Goal: Information Seeking & Learning: Learn about a topic

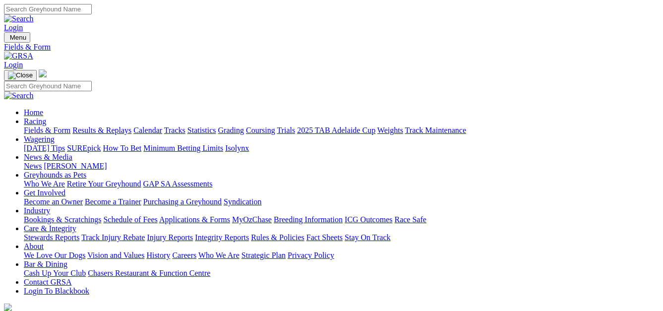
select select "QLD"
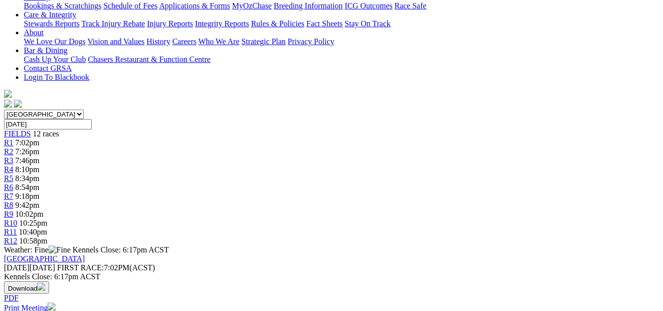
scroll to position [27, 0]
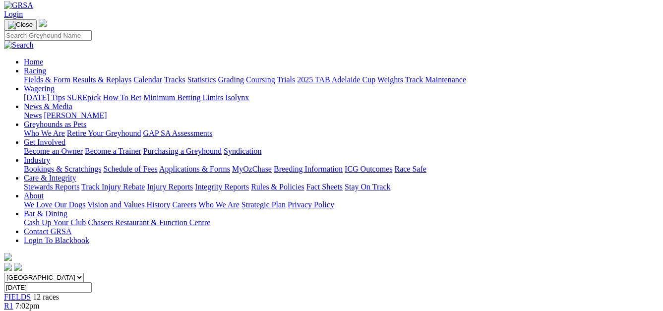
scroll to position [15, 0]
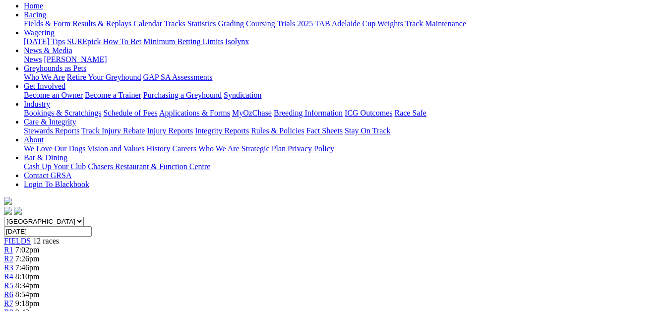
scroll to position [102, 0]
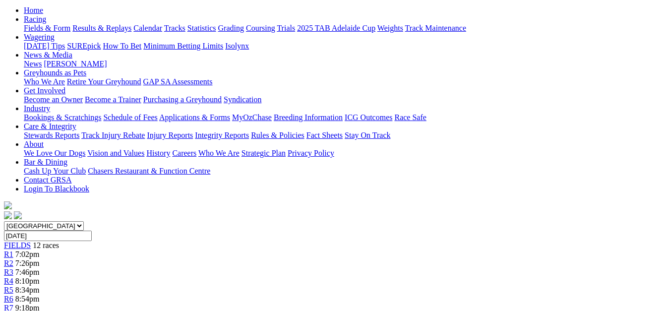
click at [13, 303] on link "R7" at bounding box center [8, 307] width 9 height 8
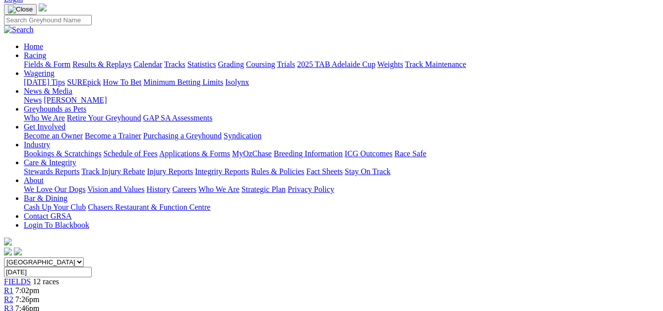
scroll to position [43, 0]
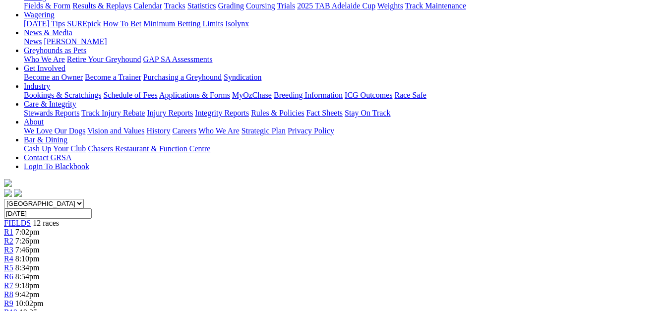
scroll to position [102, 0]
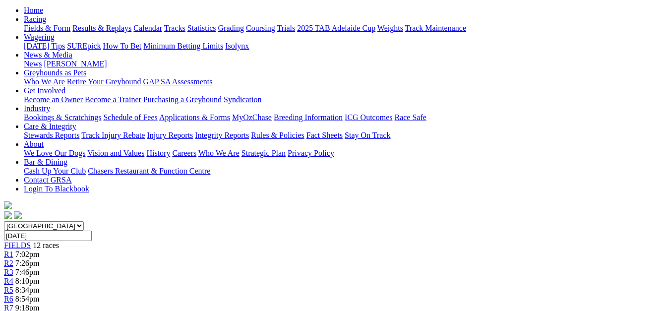
click at [84, 221] on select "South Australia New South Wales Northern Territory Queensland Tasmania Victoria…" at bounding box center [44, 225] width 80 height 9
select select "NSW"
click at [22, 221] on select "South Australia New South Wales Northern Territory Queensland Tasmania Victoria…" at bounding box center [44, 225] width 80 height 9
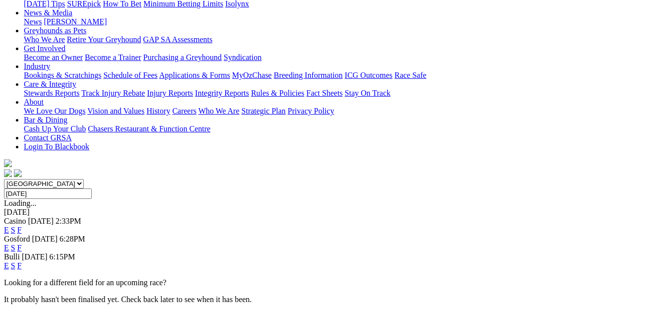
scroll to position [147, 0]
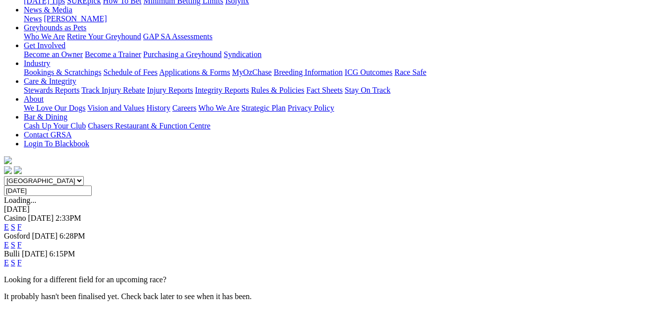
click at [9, 240] on link "E" at bounding box center [6, 244] width 5 height 8
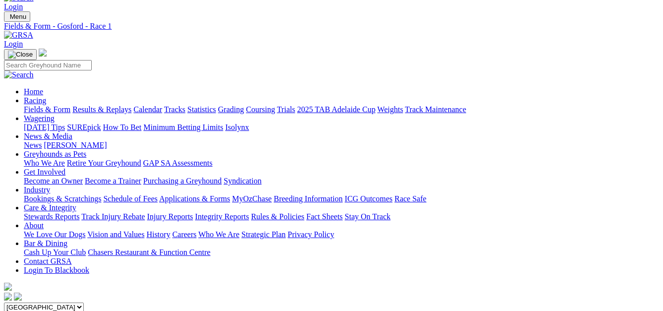
scroll to position [8, 0]
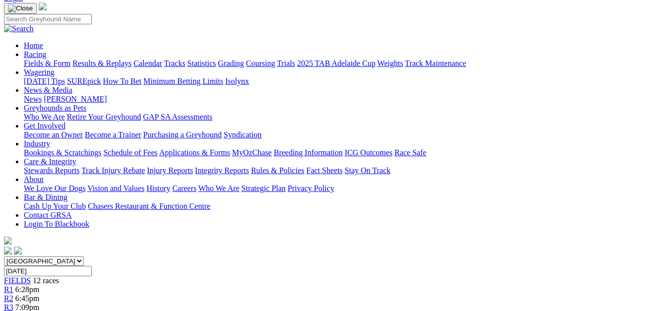
scroll to position [58, 0]
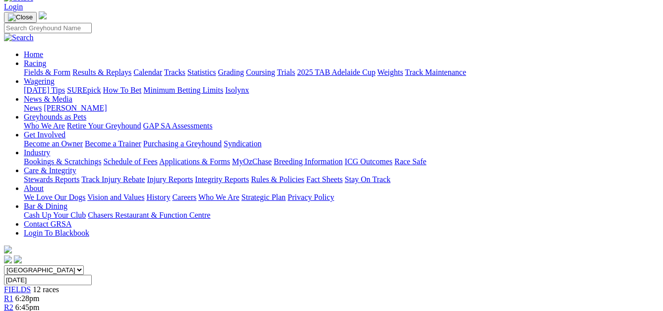
click at [13, 310] on span "R3" at bounding box center [8, 316] width 9 height 8
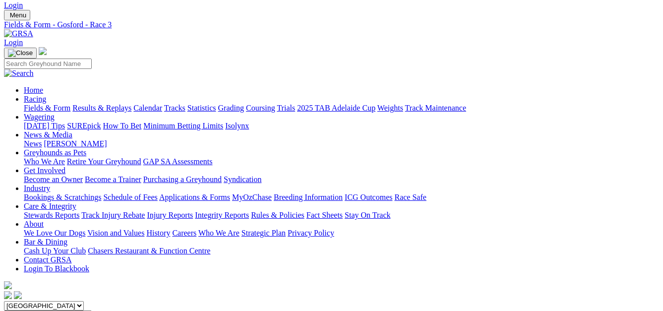
scroll to position [9, 0]
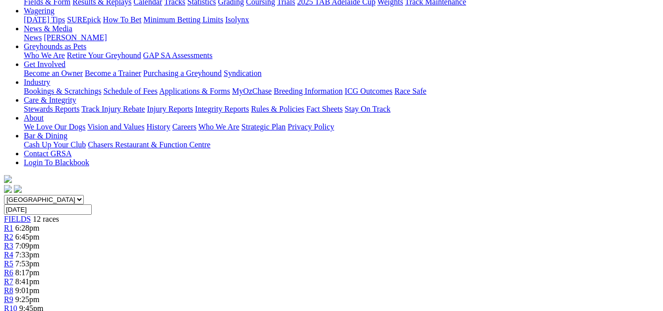
scroll to position [90, 0]
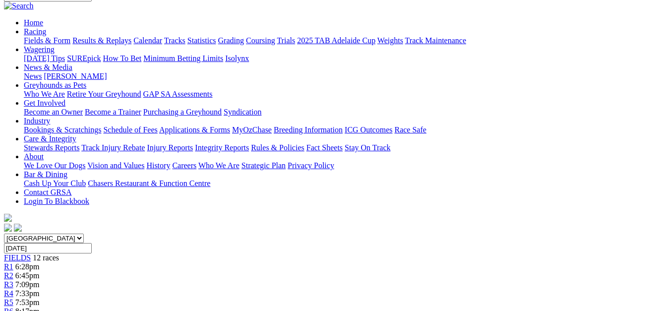
click at [13, 298] on link "R5" at bounding box center [8, 302] width 9 height 8
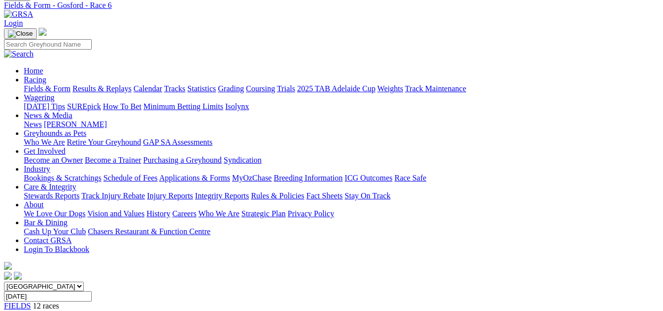
scroll to position [33, 0]
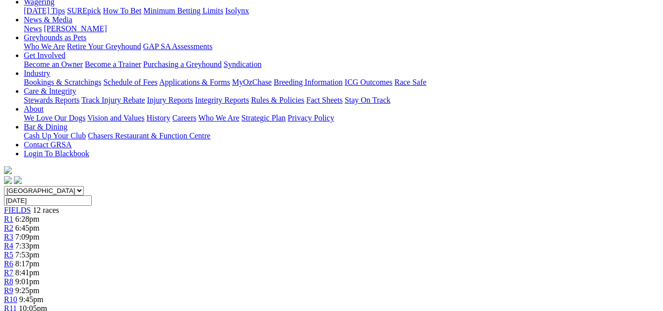
scroll to position [83, 0]
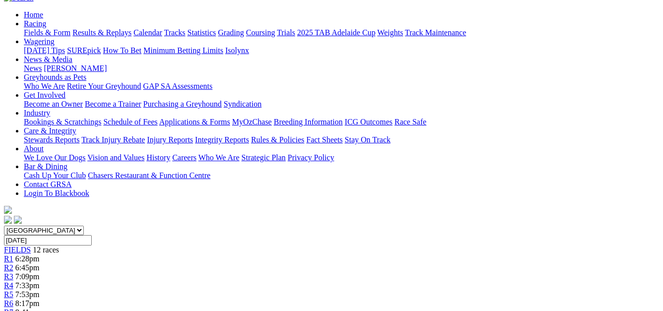
scroll to position [69, 0]
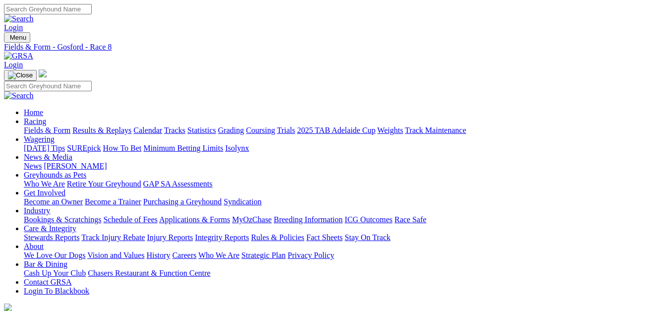
select select "SA"
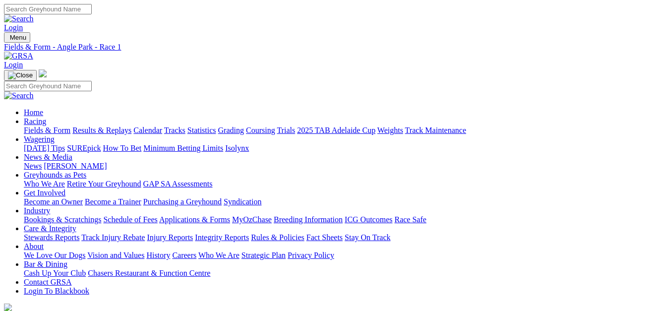
select select "[GEOGRAPHIC_DATA]"
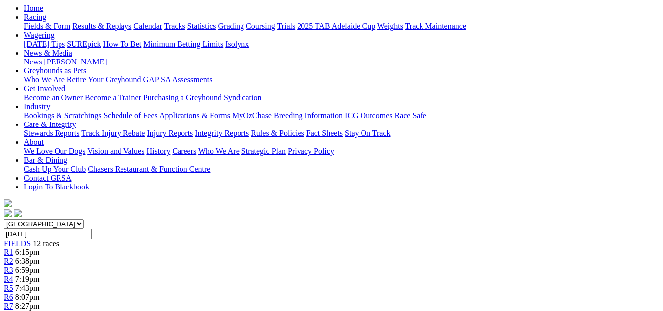
scroll to position [92, 0]
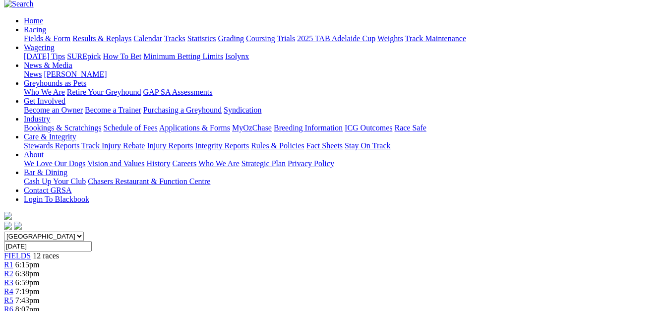
click at [13, 287] on link "R4" at bounding box center [8, 291] width 9 height 8
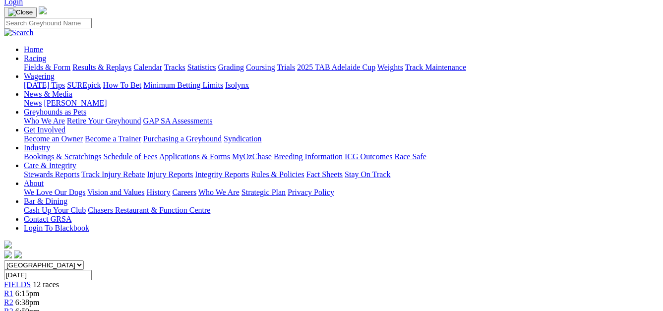
scroll to position [43, 0]
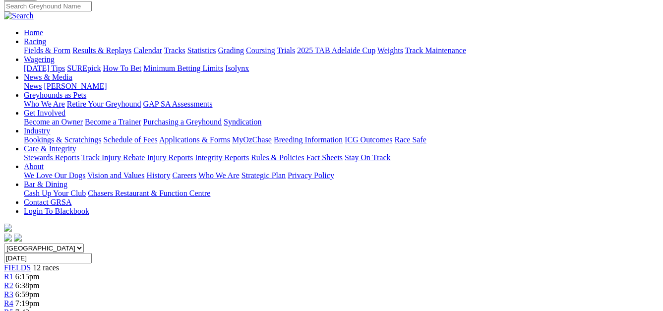
scroll to position [18, 0]
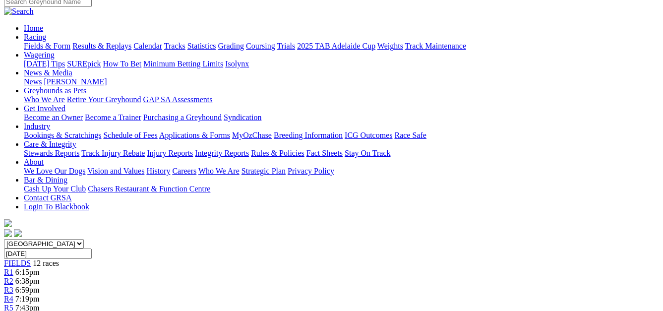
scroll to position [66, 0]
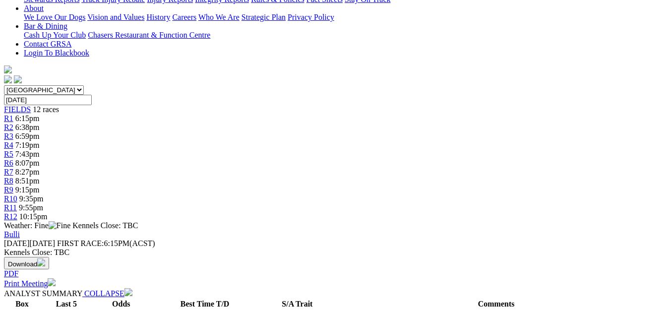
scroll to position [126, 0]
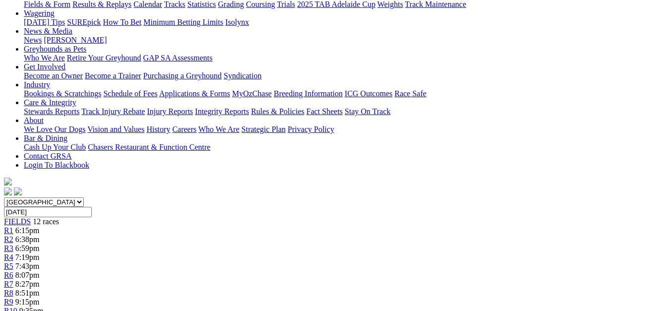
click at [425, 289] on div "R8 8:51pm" at bounding box center [331, 293] width 655 height 9
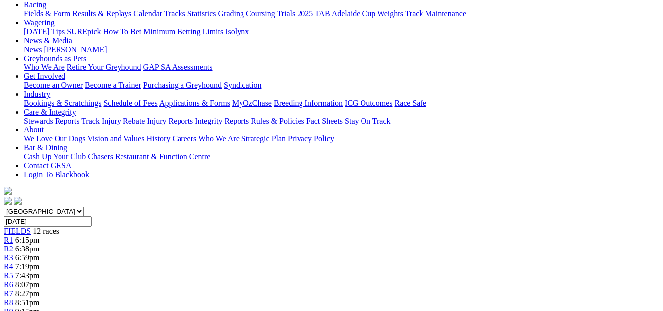
scroll to position [114, 0]
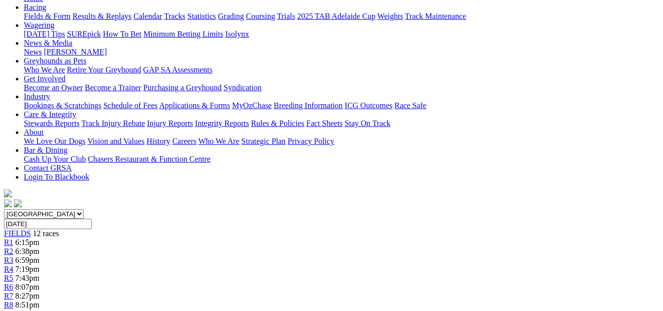
click at [84, 209] on select "[GEOGRAPHIC_DATA] [GEOGRAPHIC_DATA] [GEOGRAPHIC_DATA] [GEOGRAPHIC_DATA] [GEOGRA…" at bounding box center [44, 213] width 80 height 9
select select "SA"
click at [22, 209] on select "[GEOGRAPHIC_DATA] [GEOGRAPHIC_DATA] [GEOGRAPHIC_DATA] [GEOGRAPHIC_DATA] [GEOGRA…" at bounding box center [44, 213] width 80 height 9
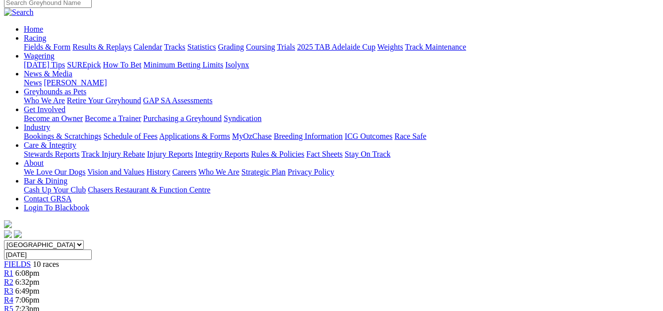
scroll to position [47, 0]
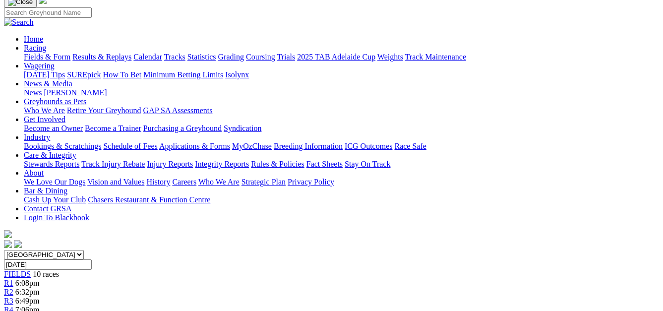
scroll to position [66, 0]
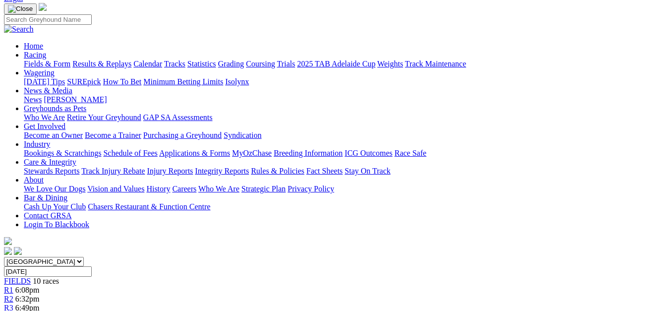
click at [217, 303] on div "R3 6:49pm" at bounding box center [331, 307] width 655 height 9
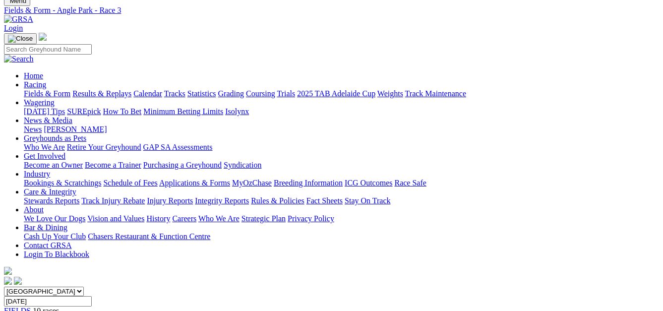
scroll to position [23, 0]
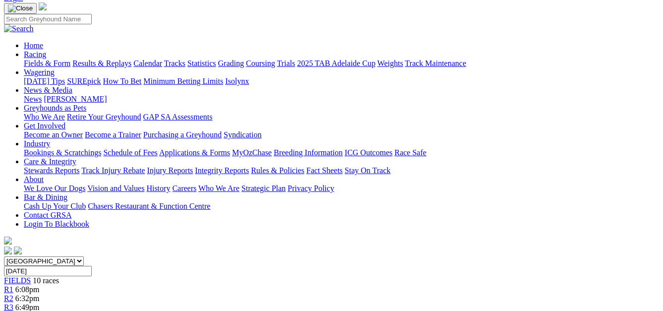
scroll to position [13, 0]
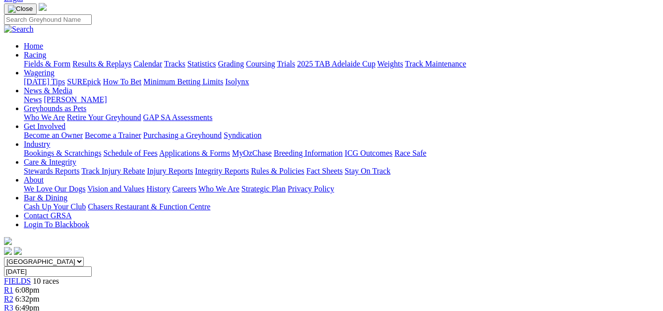
scroll to position [20, 0]
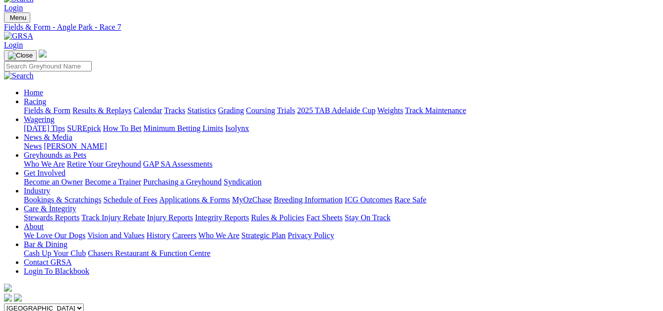
scroll to position [17, 0]
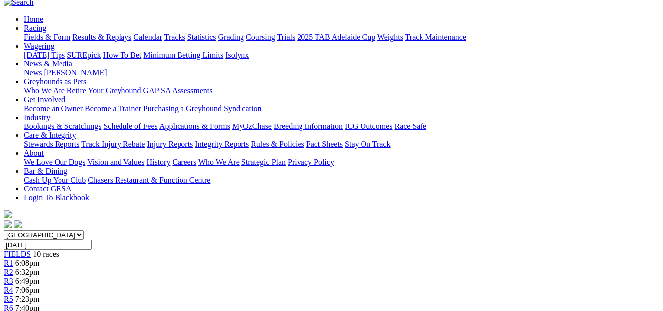
scroll to position [23, 0]
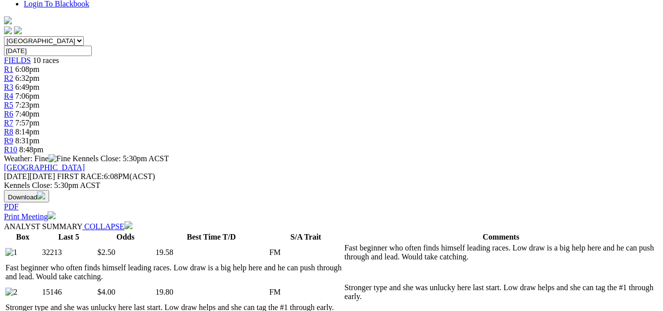
scroll to position [197, 0]
